Goal: Check status: Check status

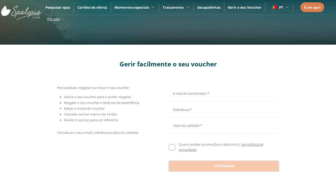
click at [223, 93] on input "E-mail do beneficiário *" at bounding box center [223, 92] width 108 height 9
type input "**********"
click at [223, 109] on input "E-mail do beneficiário *" at bounding box center [223, 109] width 108 height 9
type input "**********"
click at [224, 125] on div at bounding box center [224, 125] width 110 height 13
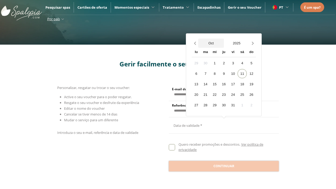
click at [211, 43] on button "Oct" at bounding box center [211, 43] width 26 height 9
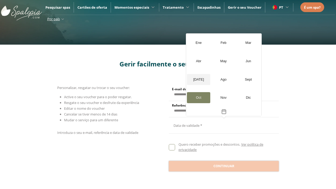
click at [198, 79] on div "[DATE]" at bounding box center [198, 79] width 23 height 11
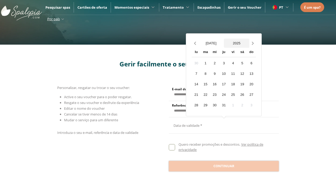
click at [236, 43] on button "2025" at bounding box center [237, 43] width 26 height 9
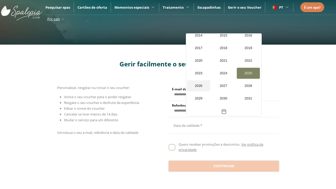
click at [198, 80] on div "2026" at bounding box center [198, 85] width 23 height 11
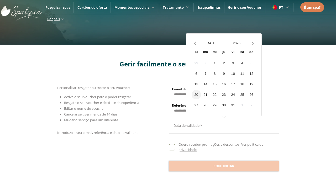
click at [196, 94] on div "20" at bounding box center [196, 94] width 9 height 9
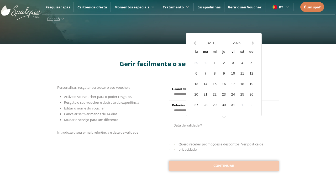
click at [224, 165] on span "Continuar" at bounding box center [223, 165] width 21 height 5
